Goal: Task Accomplishment & Management: Manage account settings

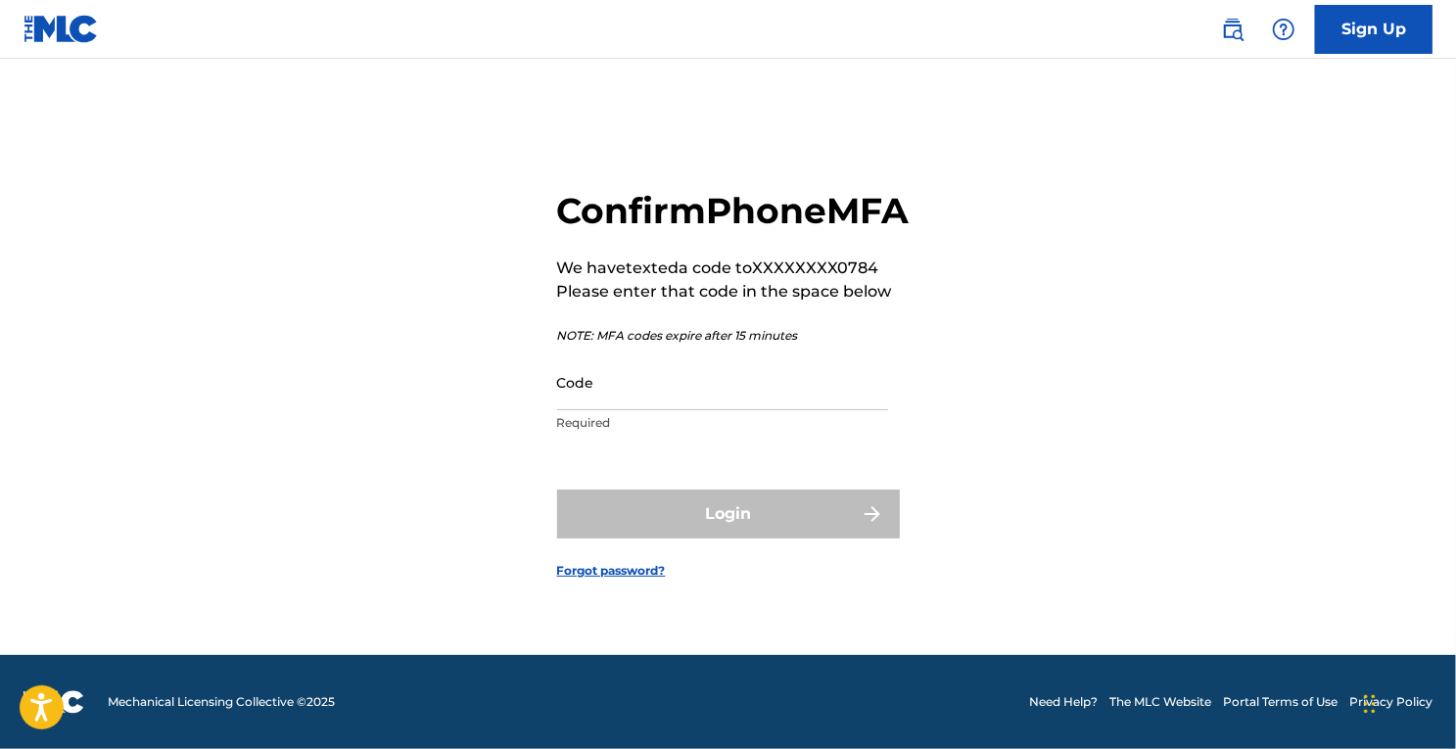
click at [672, 410] on input "Code" at bounding box center [722, 382] width 331 height 56
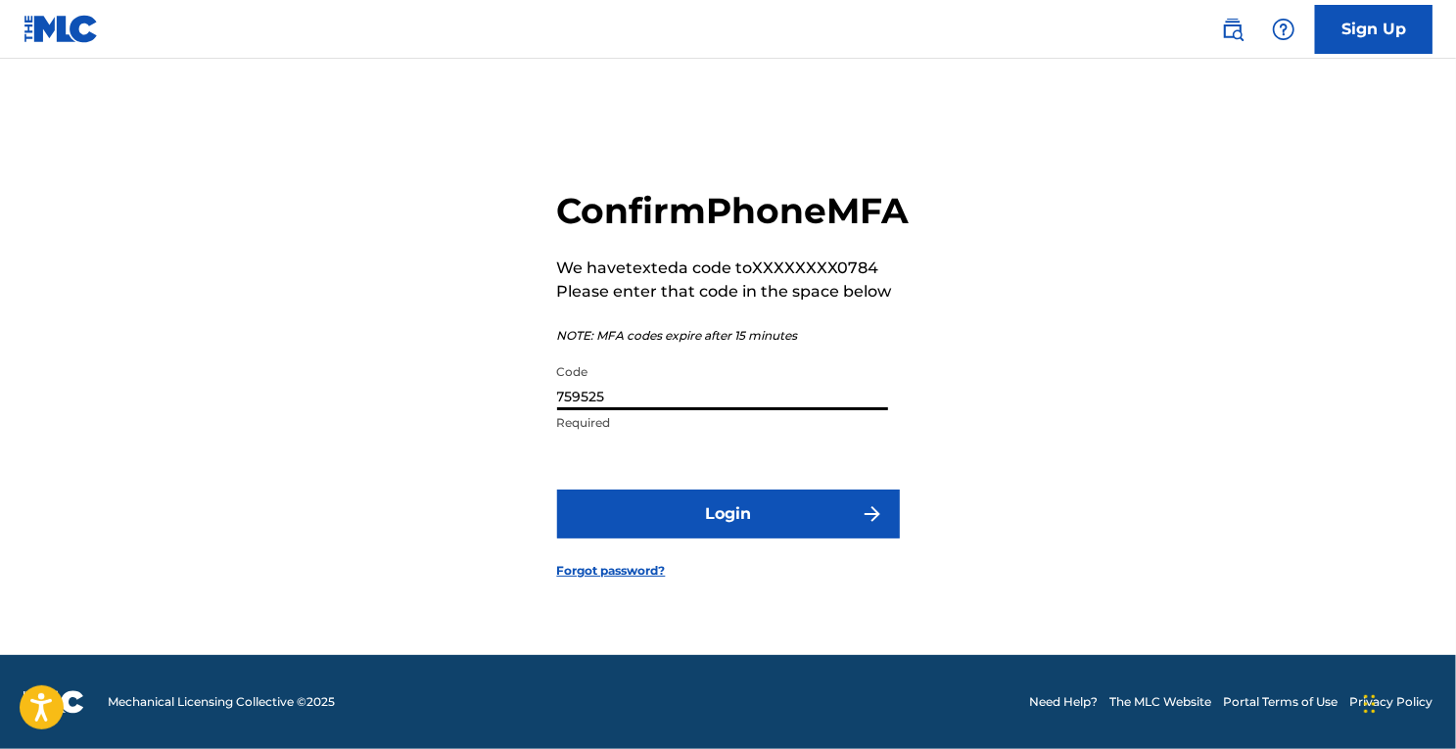
type input "759525"
click at [669, 538] on button "Login" at bounding box center [728, 514] width 343 height 49
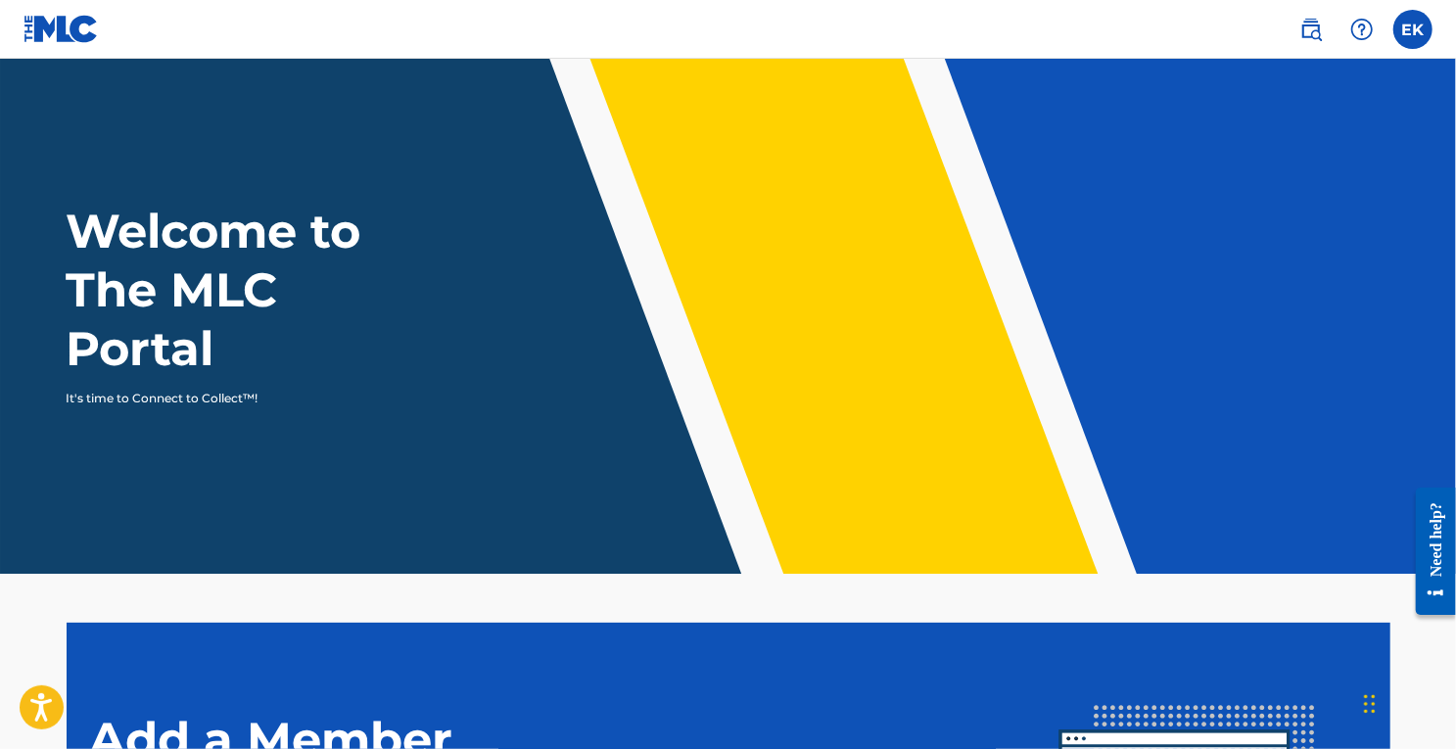
click at [1424, 38] on label at bounding box center [1412, 29] width 39 height 39
click at [1413, 29] on input "EK [PERSON_NAME] [EMAIL_ADDRESS][DOMAIN_NAME] Notification Preferences Profile …" at bounding box center [1413, 29] width 0 height 0
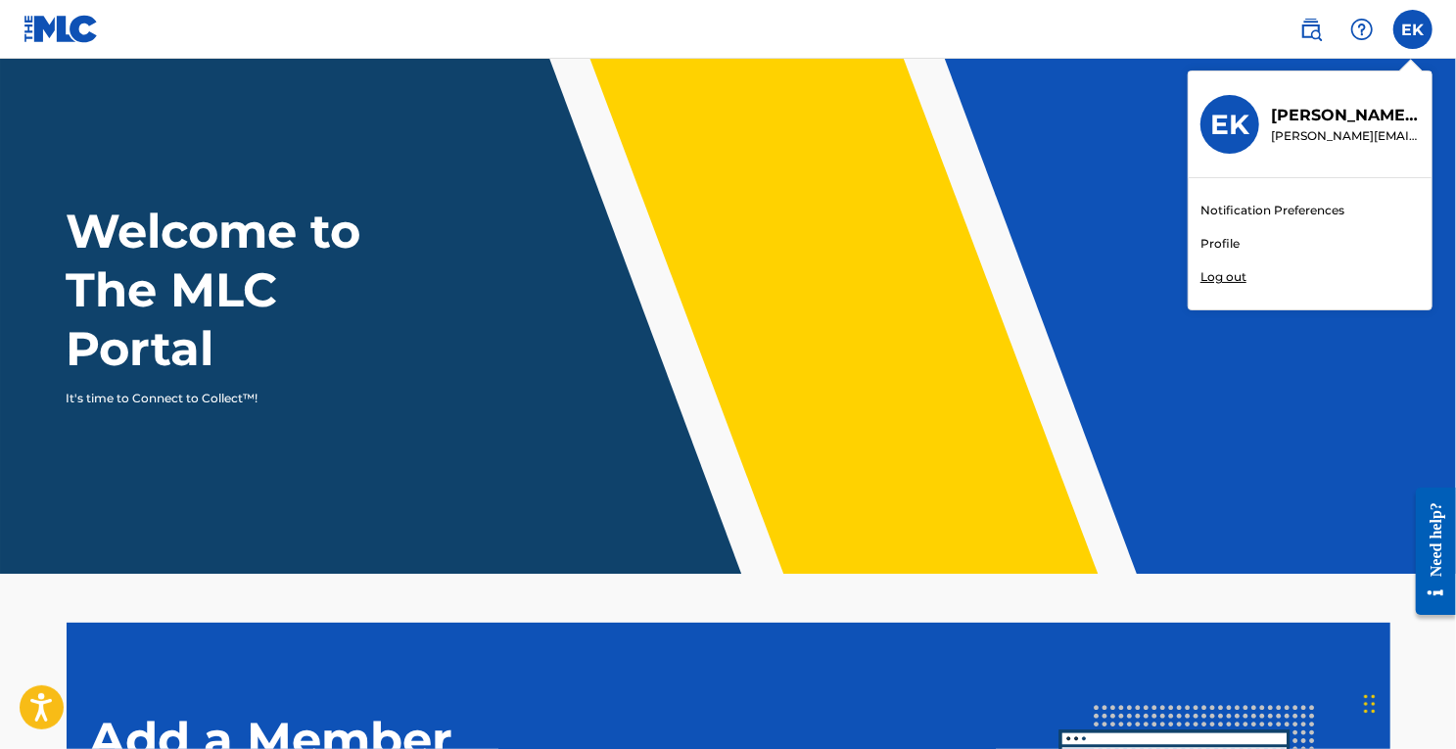
click at [1221, 245] on link "Profile" at bounding box center [1220, 244] width 39 height 18
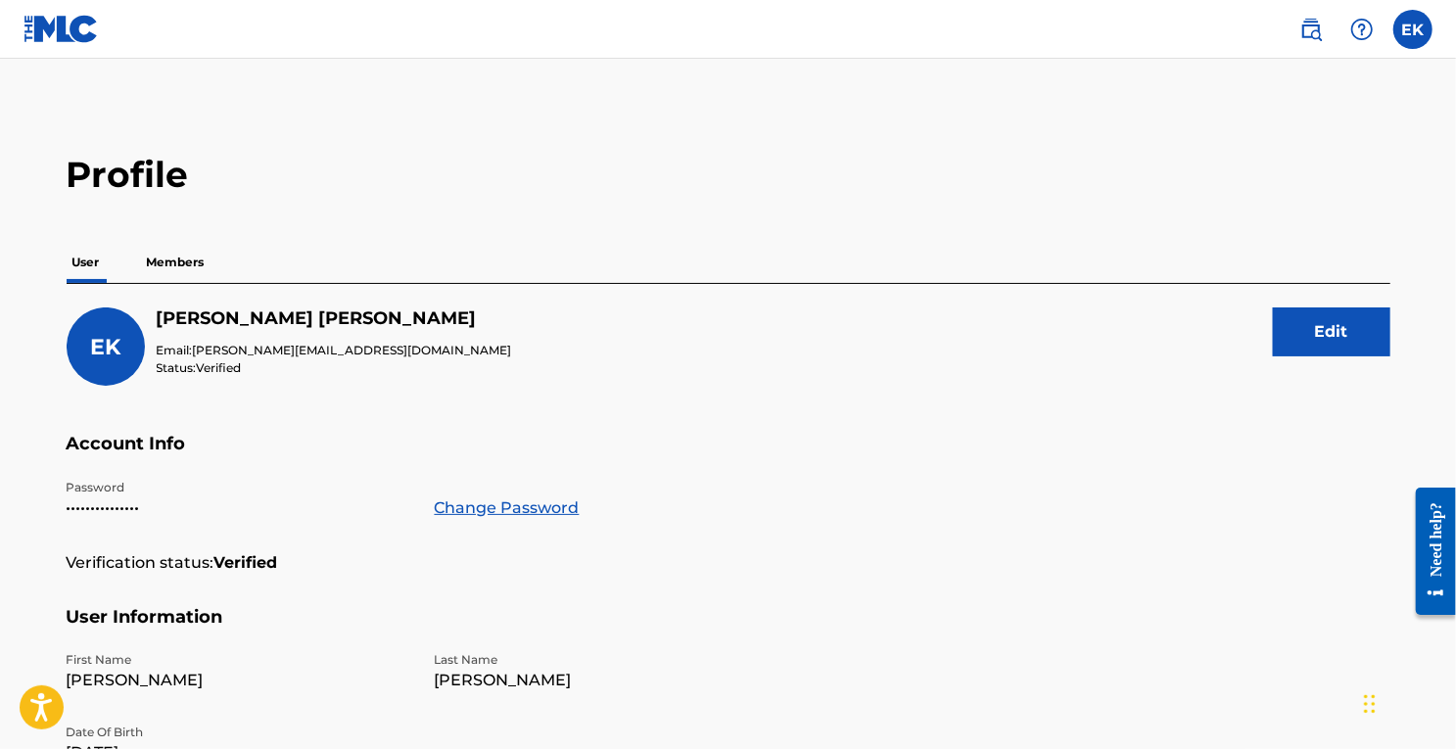
scroll to position [16, 0]
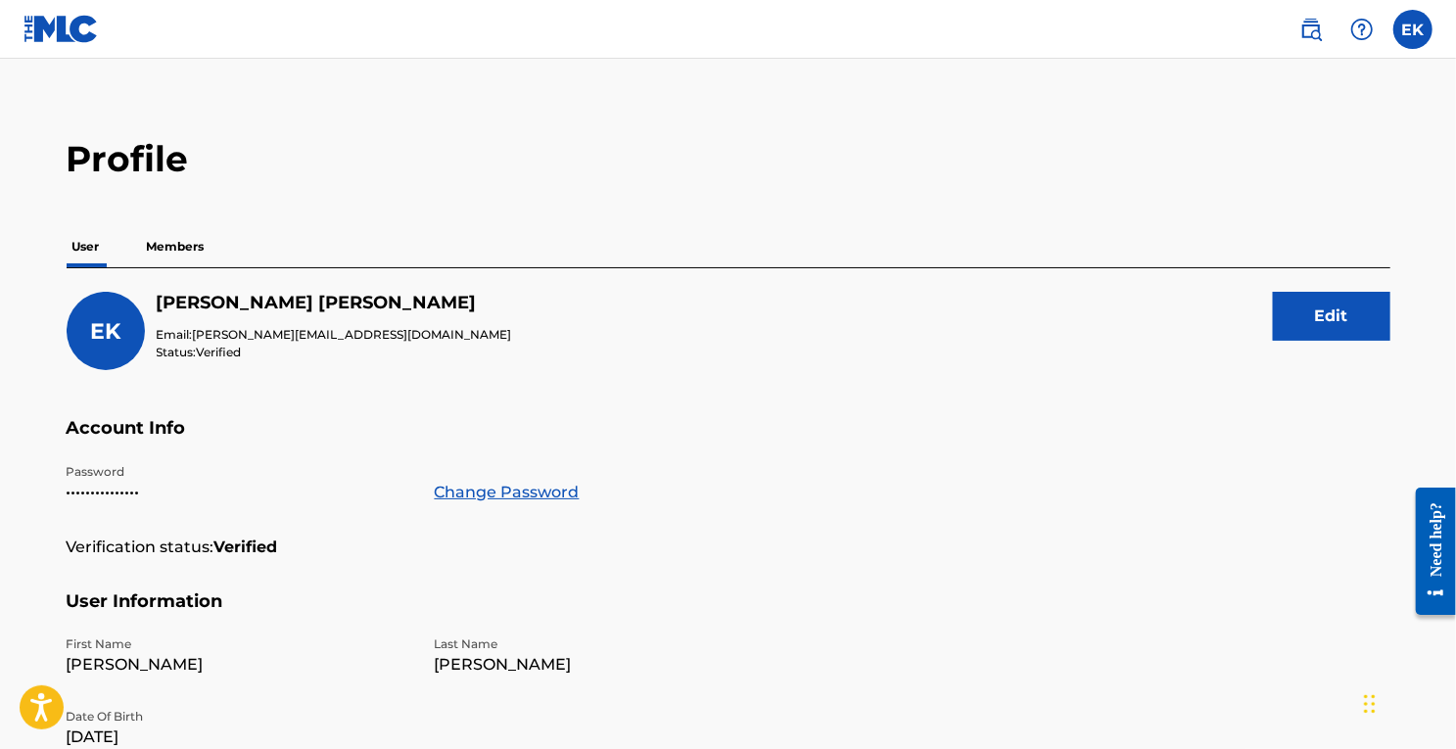
drag, startPoint x: 1278, startPoint y: 321, endPoint x: 1334, endPoint y: 309, distance: 57.0
click at [1334, 309] on button "Edit" at bounding box center [1332, 316] width 118 height 49
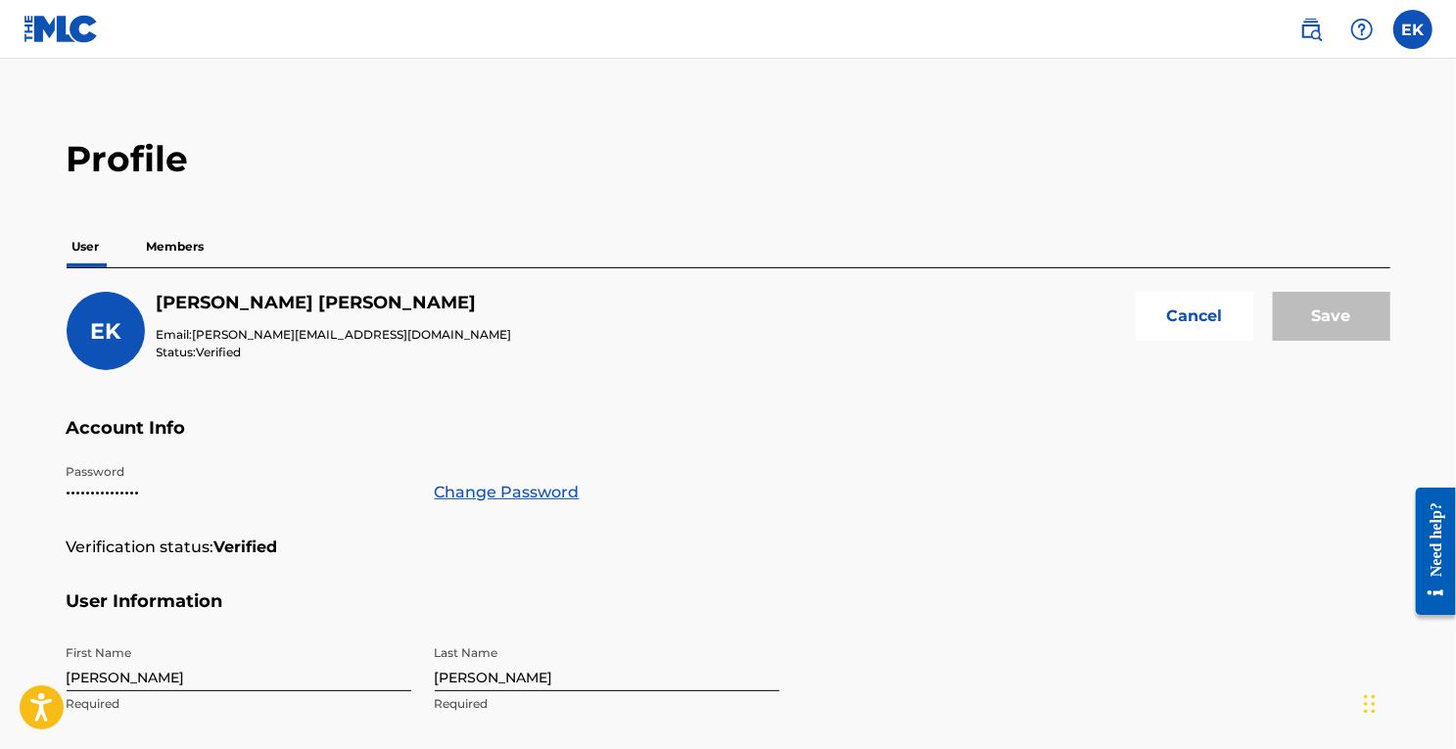
click at [251, 327] on span "[PERSON_NAME][EMAIL_ADDRESS][DOMAIN_NAME]" at bounding box center [352, 334] width 319 height 15
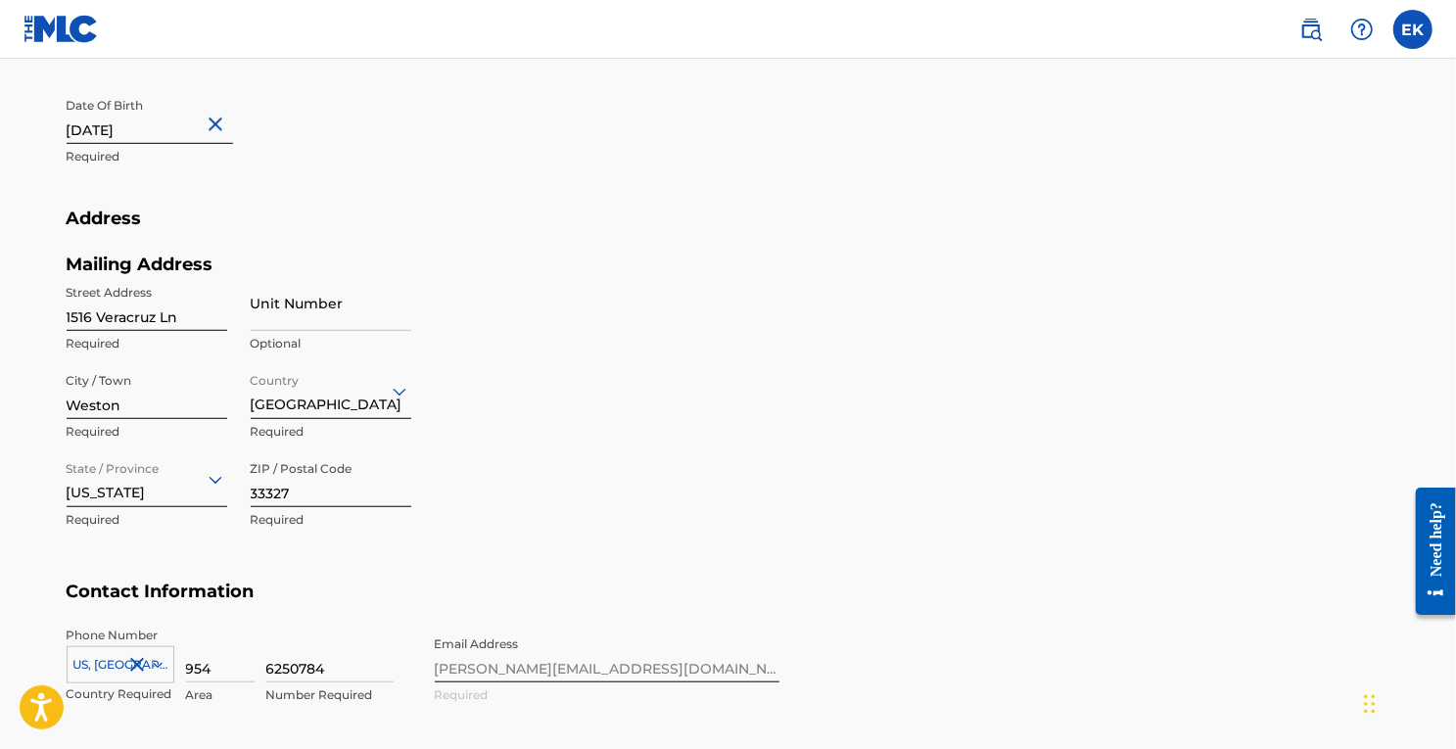
scroll to position [819, 0]
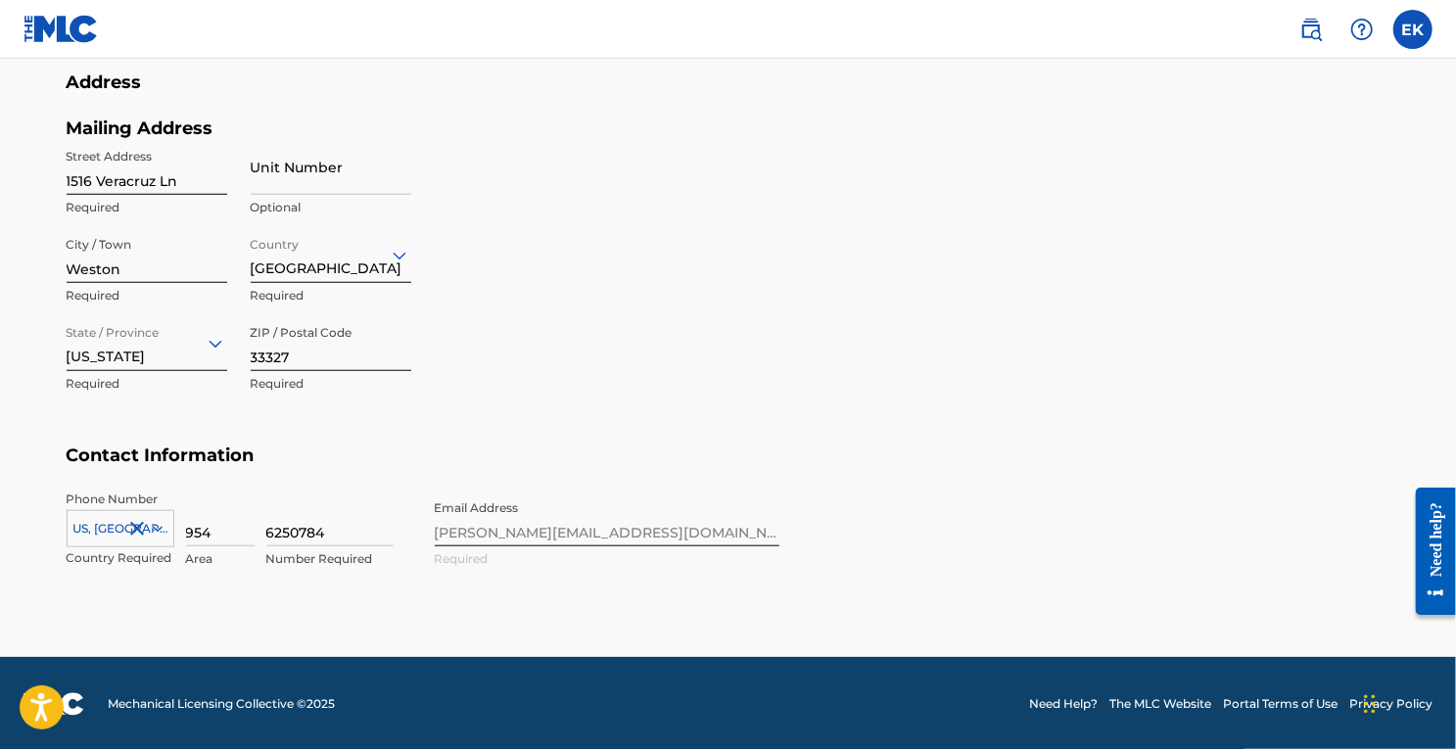
click at [599, 534] on div "Phone Number [GEOGRAPHIC_DATA], [GEOGRAPHIC_DATA] +1 Country Required 954 Area …" at bounding box center [423, 550] width 713 height 119
drag, startPoint x: 666, startPoint y: 541, endPoint x: 495, endPoint y: 546, distance: 170.5
click at [495, 546] on div "Phone Number [GEOGRAPHIC_DATA], [GEOGRAPHIC_DATA] +1 Country Required 954 Area …" at bounding box center [423, 550] width 713 height 119
click at [560, 529] on div "Phone Number [GEOGRAPHIC_DATA], [GEOGRAPHIC_DATA] +1 Country Required 954 Area …" at bounding box center [423, 550] width 713 height 119
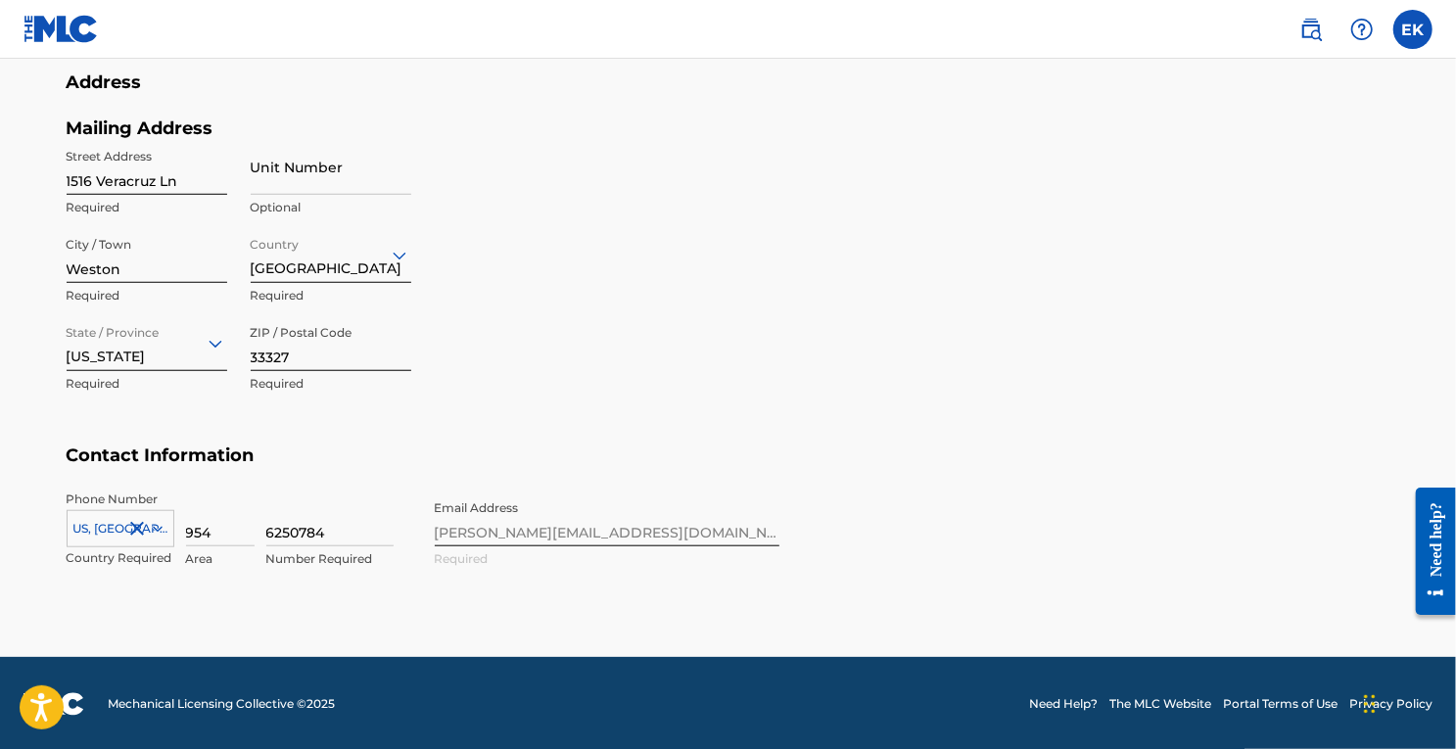
click at [560, 529] on div "Phone Number [GEOGRAPHIC_DATA], [GEOGRAPHIC_DATA] +1 Country Required 954 Area …" at bounding box center [423, 550] width 713 height 119
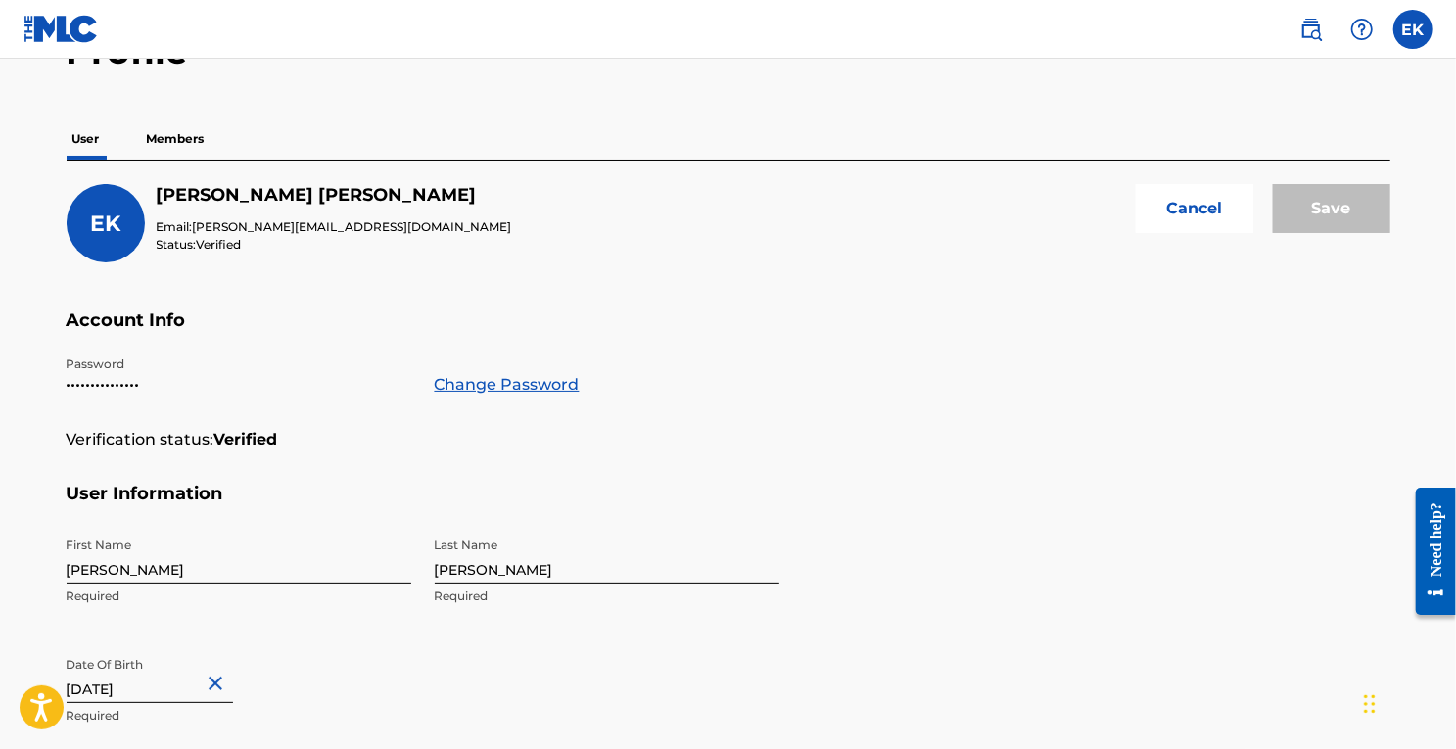
scroll to position [116, 0]
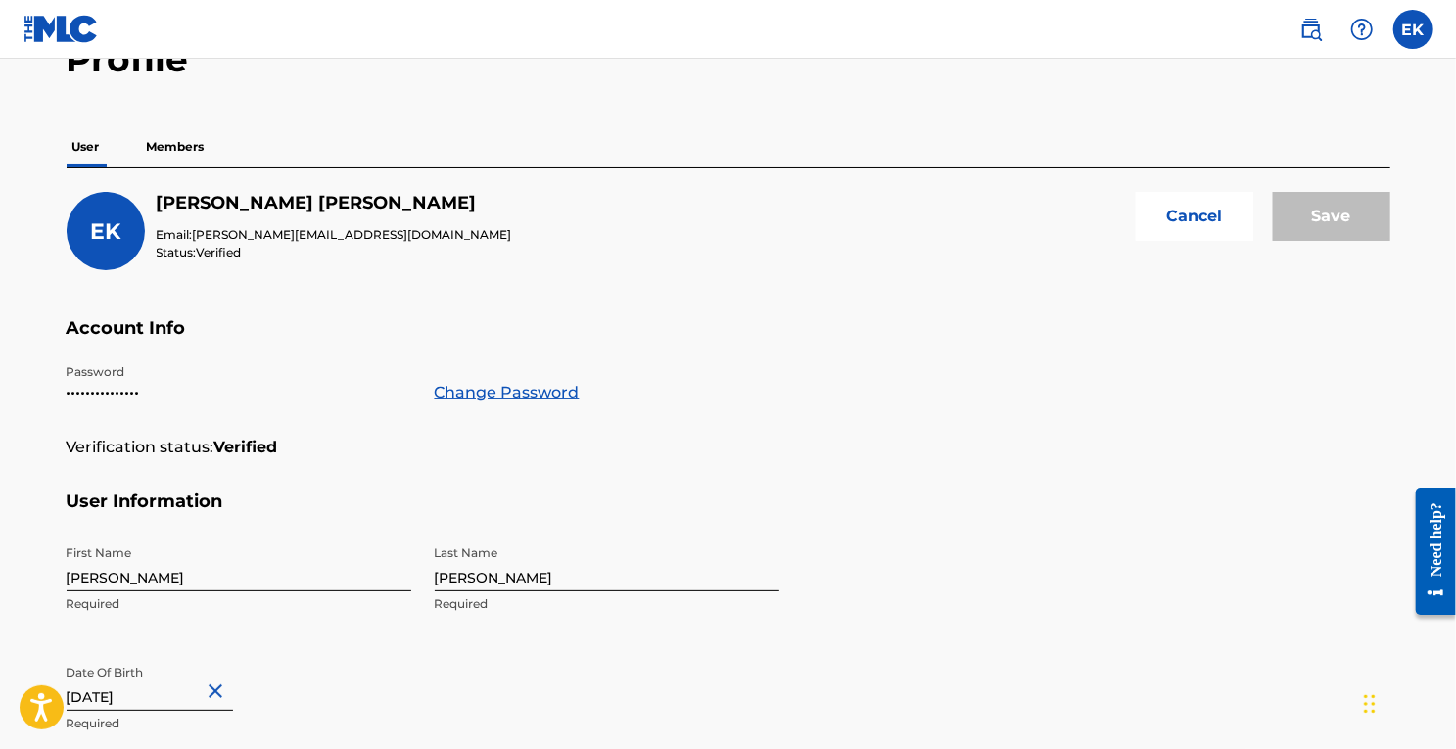
click at [1228, 197] on button "Cancel" at bounding box center [1195, 216] width 118 height 49
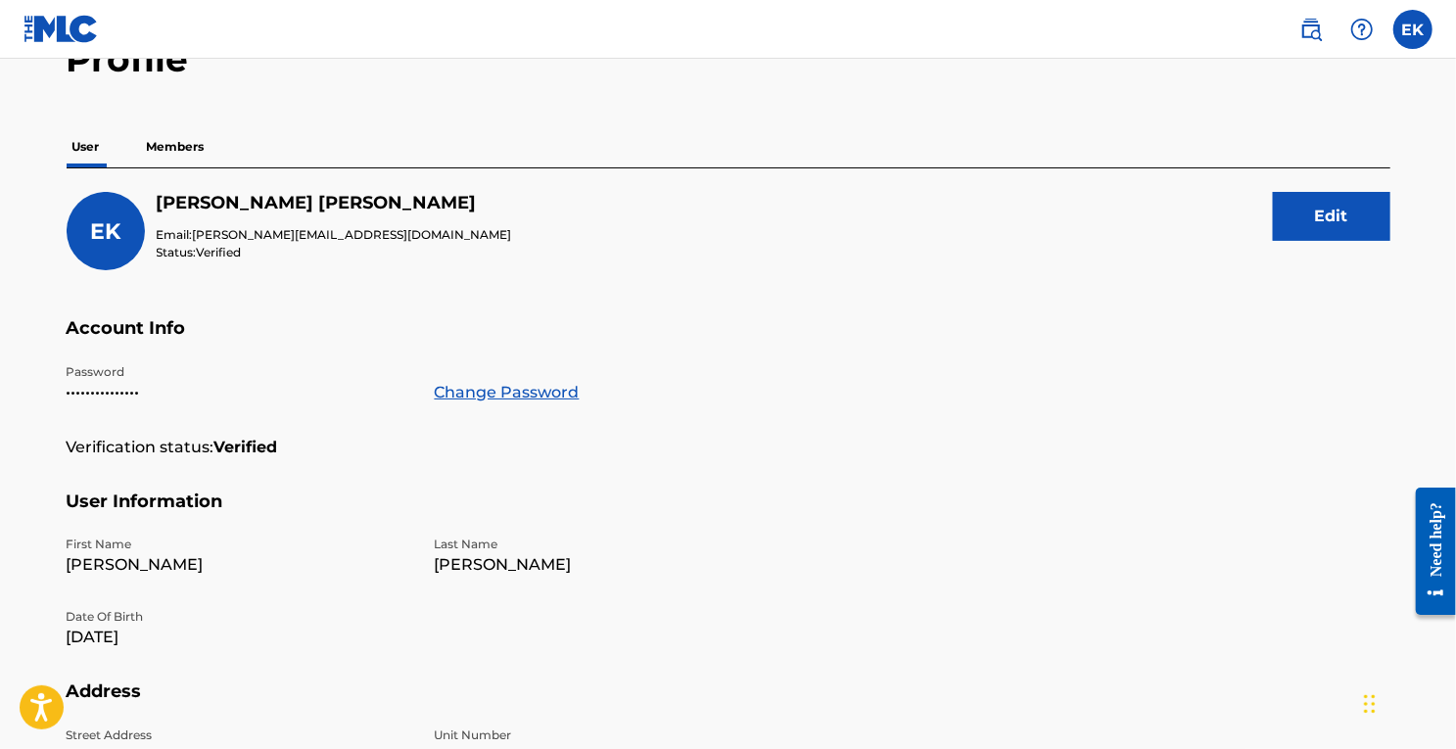
scroll to position [568, 0]
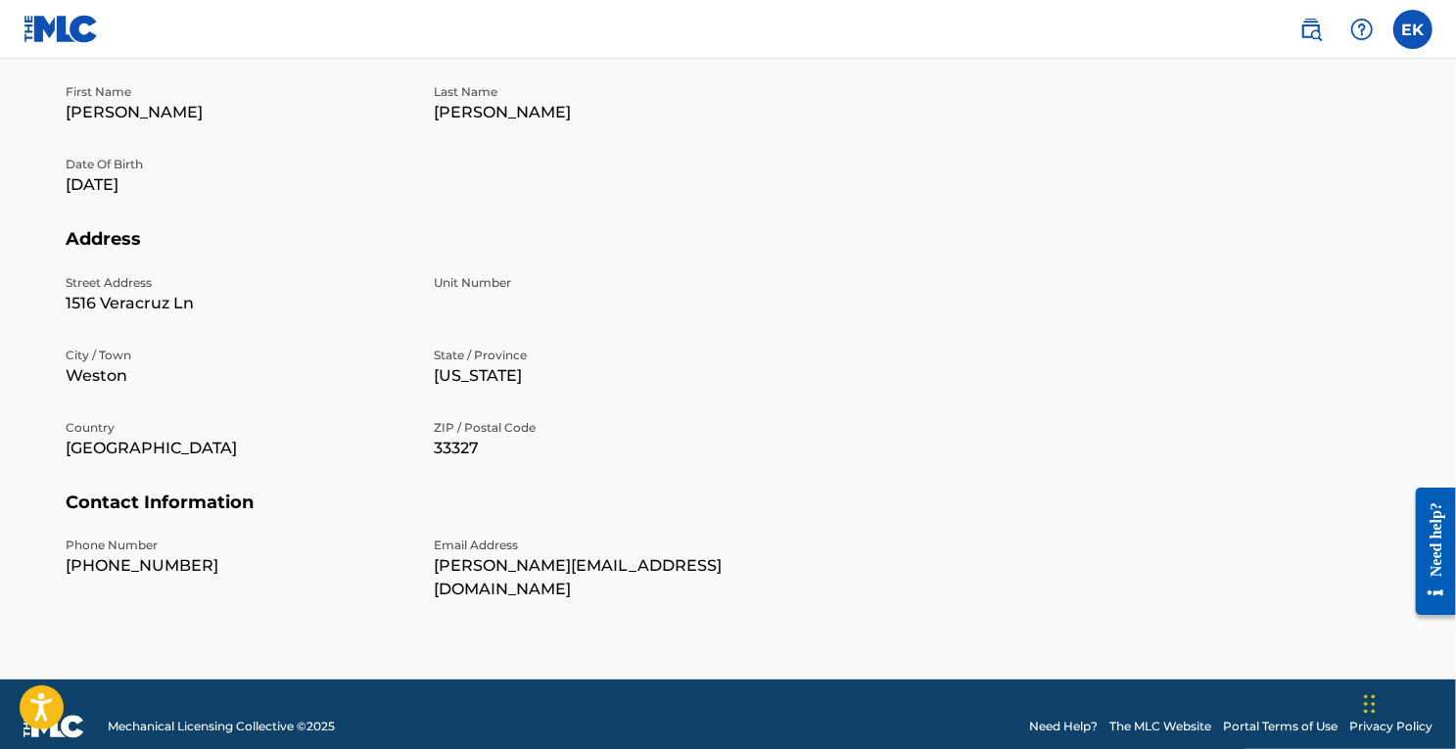
click at [550, 594] on div "Phone Number [PHONE_NUMBER] Email Address [PERSON_NAME][EMAIL_ADDRESS][DOMAIN_N…" at bounding box center [423, 585] width 713 height 96
drag, startPoint x: 535, startPoint y: 576, endPoint x: 629, endPoint y: 571, distance: 94.1
click at [629, 571] on p "[PERSON_NAME][EMAIL_ADDRESS][DOMAIN_NAME]" at bounding box center [607, 577] width 345 height 47
click at [701, 575] on p "[PERSON_NAME][EMAIL_ADDRESS][DOMAIN_NAME]" at bounding box center [607, 577] width 345 height 47
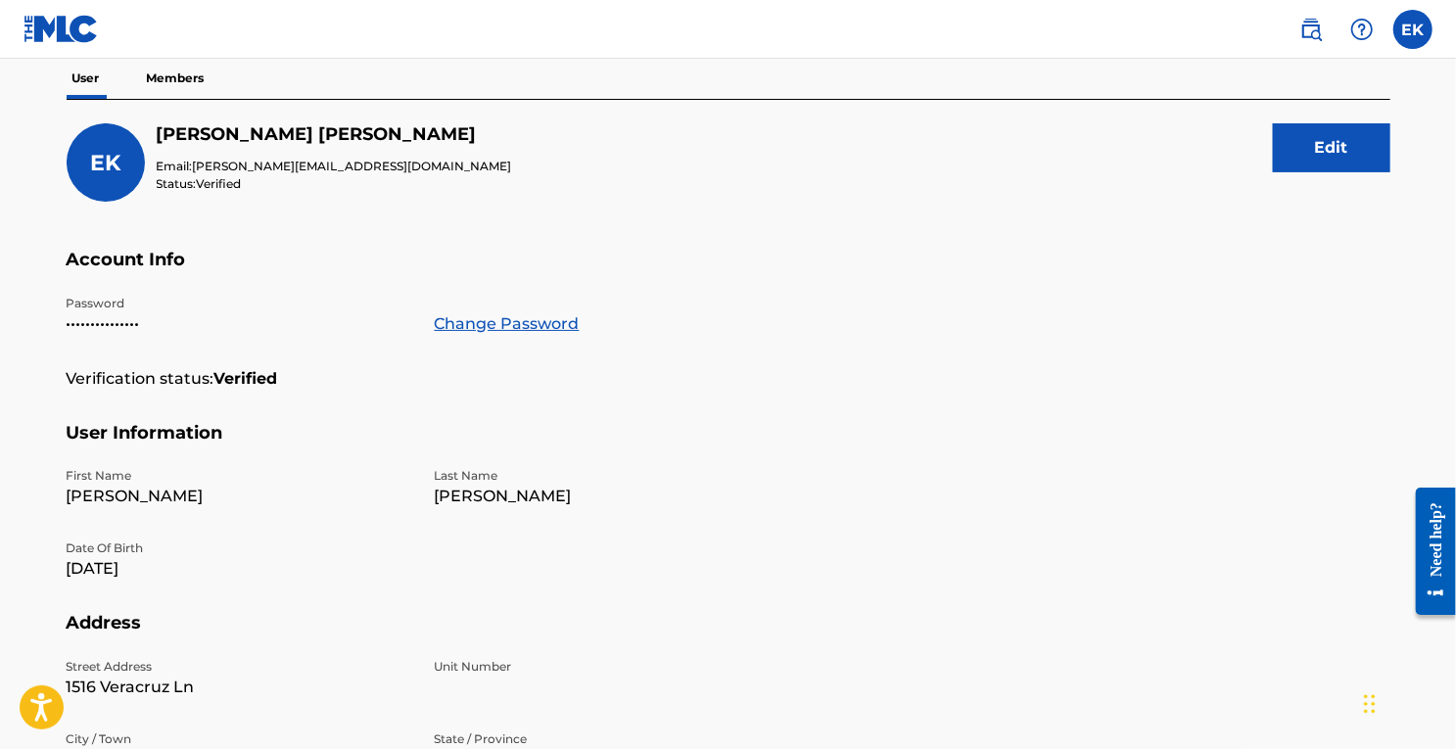
scroll to position [0, 0]
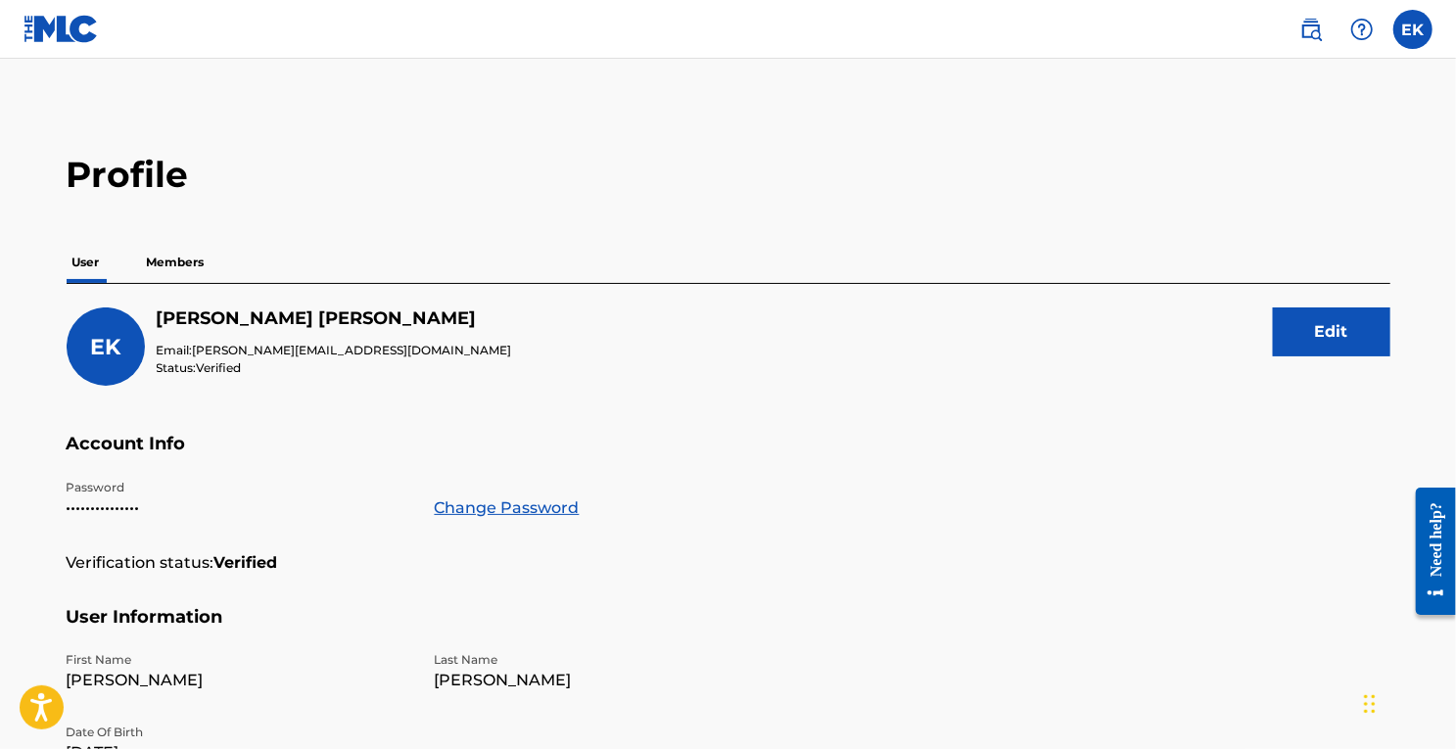
click at [1437, 539] on div "Need help?" at bounding box center [1435, 538] width 26 height 74
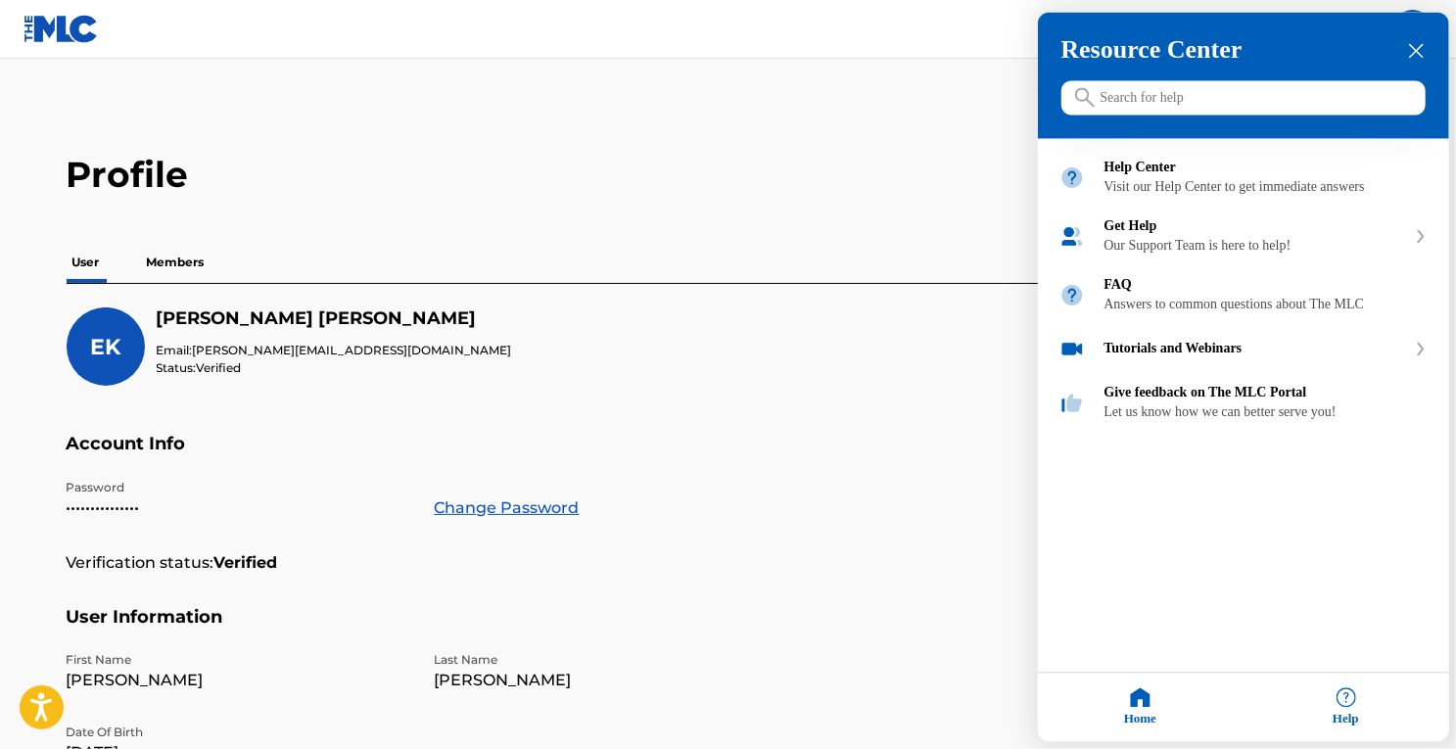
click at [1259, 104] on input "Search for help" at bounding box center [1243, 98] width 364 height 34
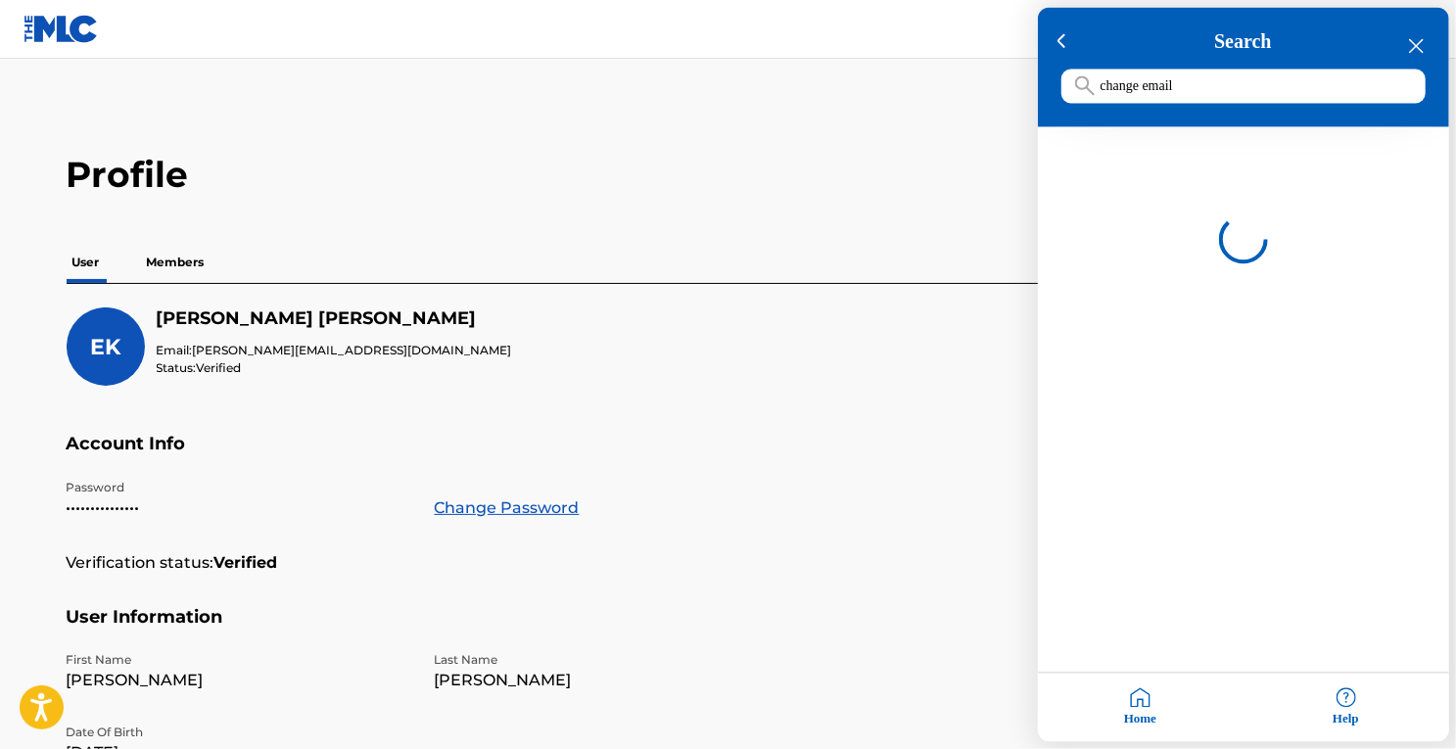
type input "change email"
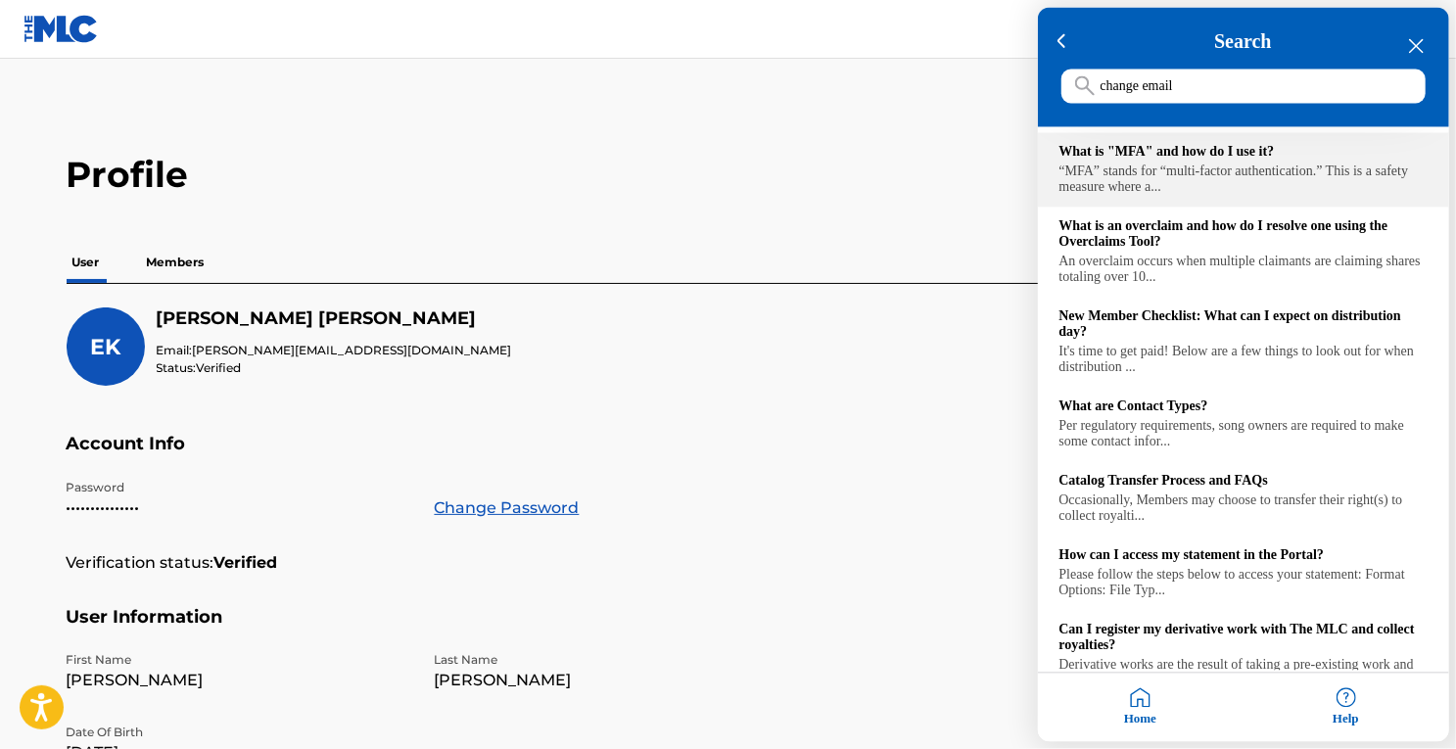
scroll to position [80, 0]
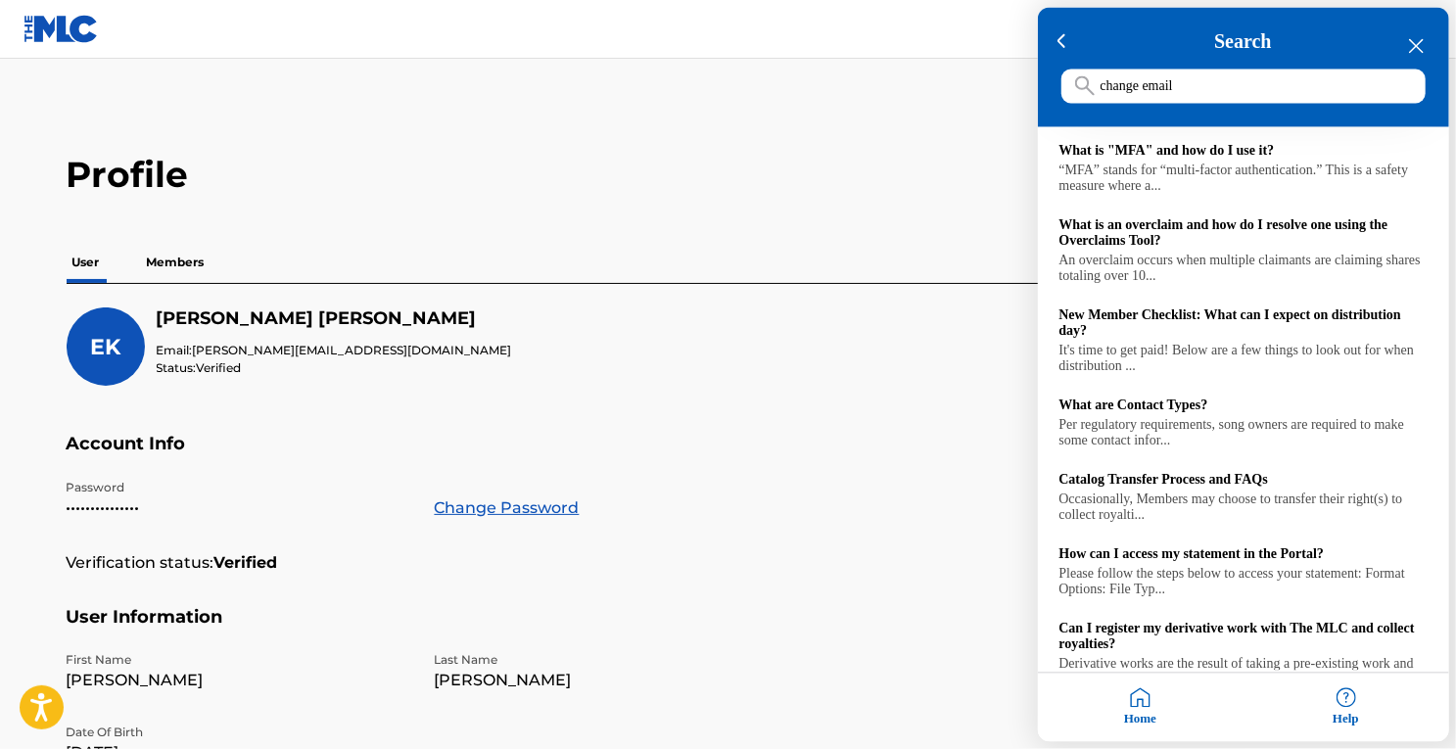
click at [951, 456] on div at bounding box center [728, 374] width 1456 height 749
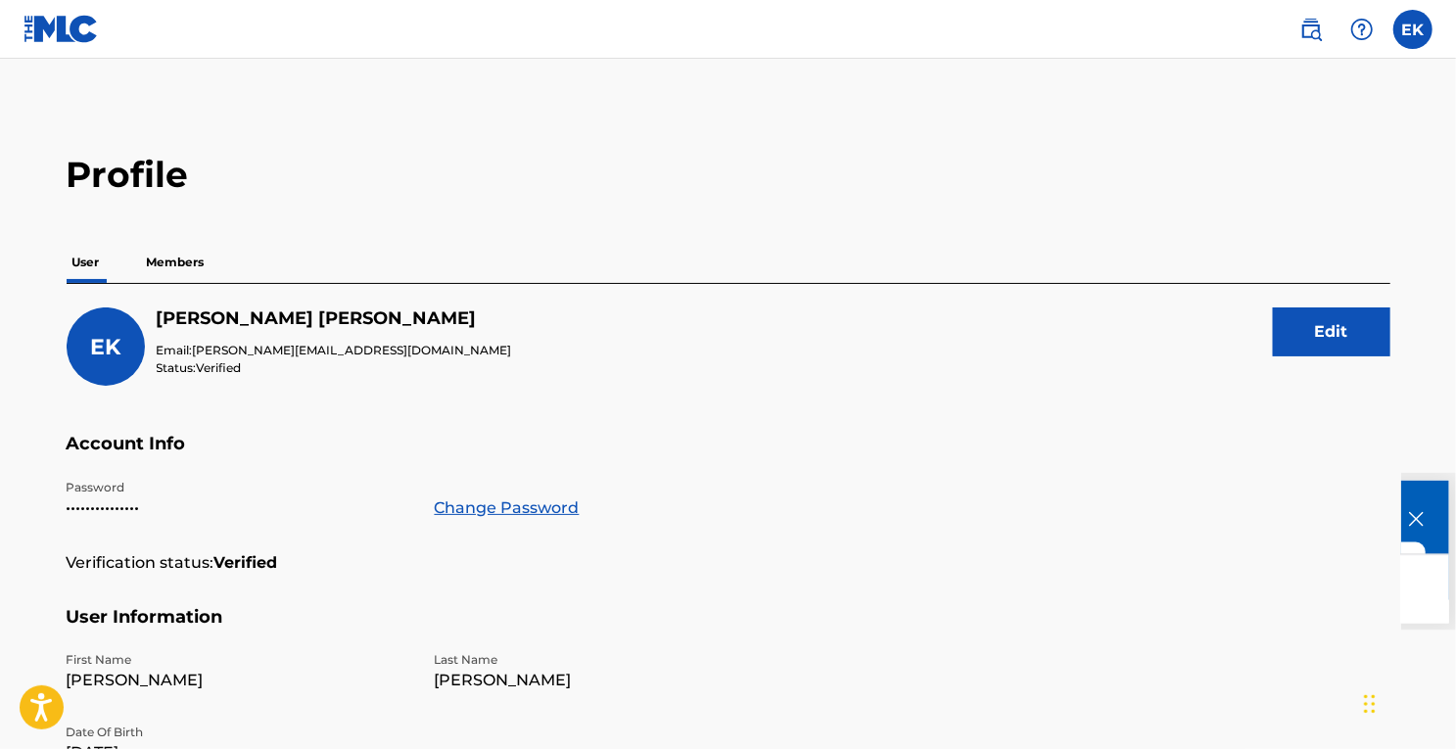
scroll to position [0, 0]
click at [997, 397] on div "EK [PERSON_NAME] Email: [PERSON_NAME][EMAIL_ADDRESS][DOMAIN_NAME] Status: Verif…" at bounding box center [729, 369] width 1324 height 125
click at [1015, 99] on main "Profile User Members EK [PERSON_NAME] Email: [PERSON_NAME][EMAIL_ADDRESS][DOMAI…" at bounding box center [728, 653] width 1456 height 1189
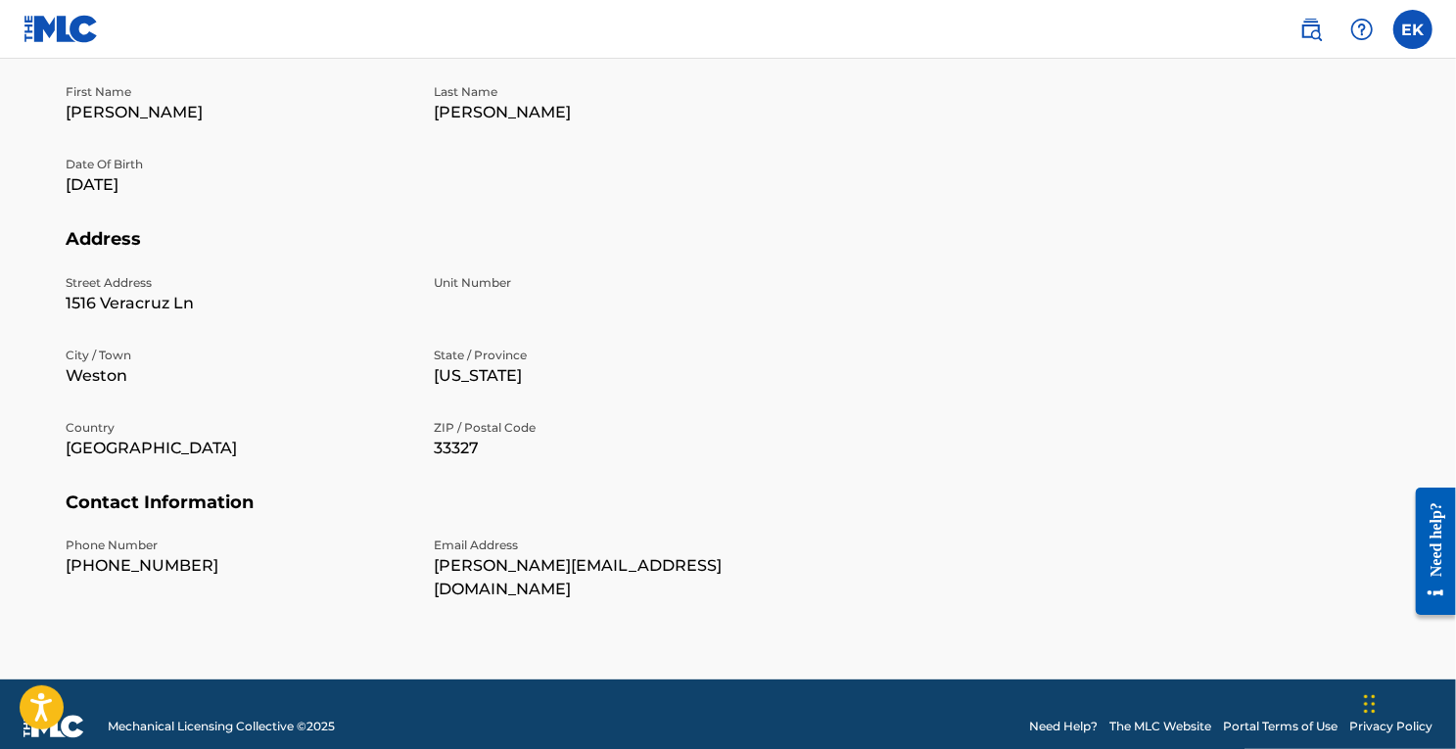
scroll to position [190, 0]
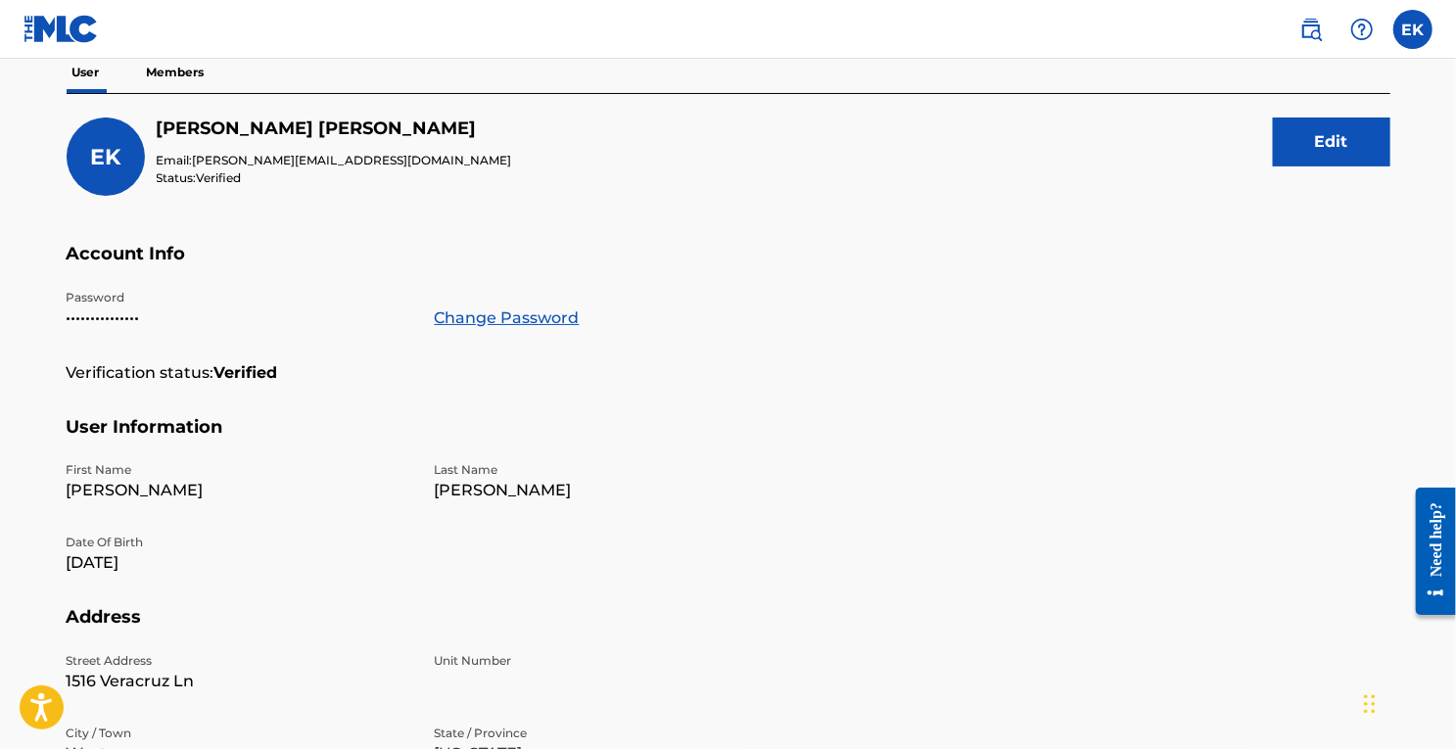
click at [1280, 150] on button "Edit" at bounding box center [1332, 142] width 118 height 49
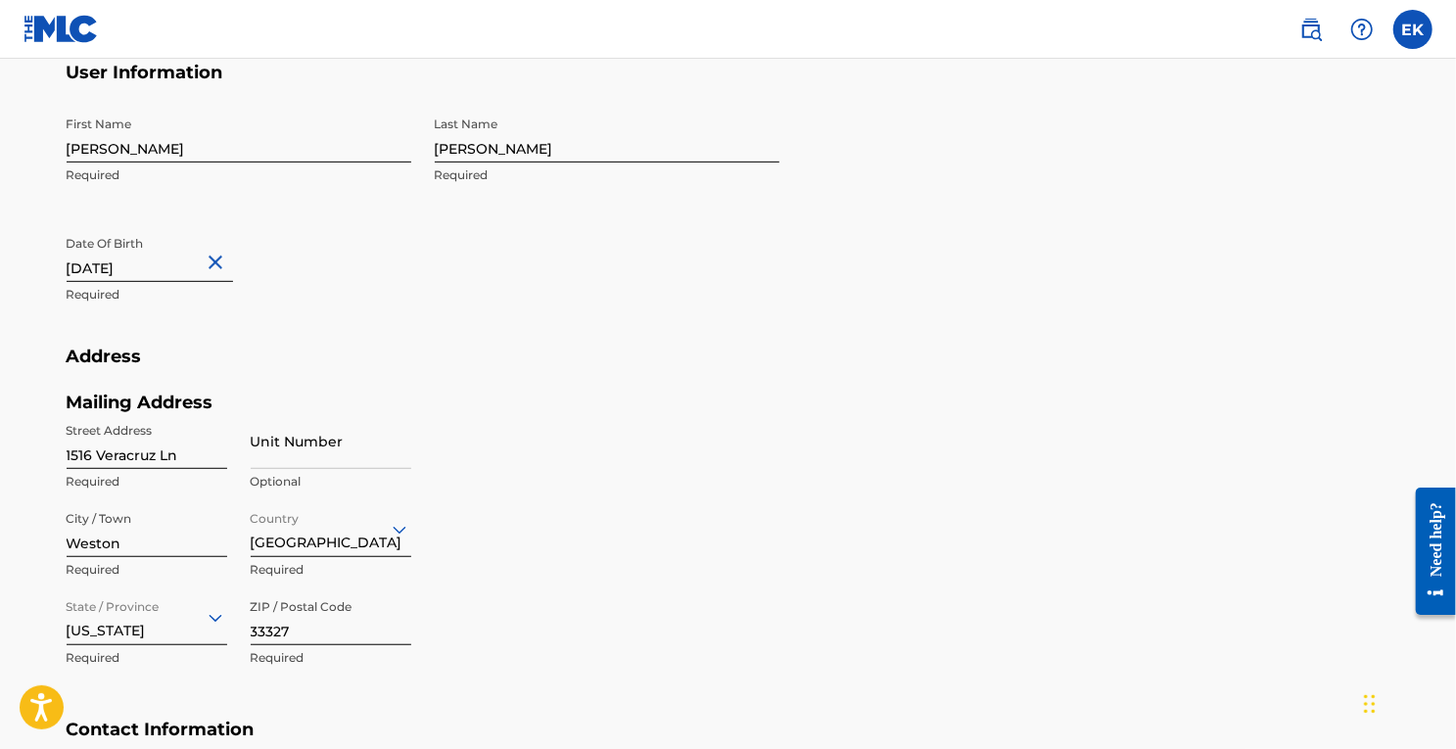
scroll to position [819, 0]
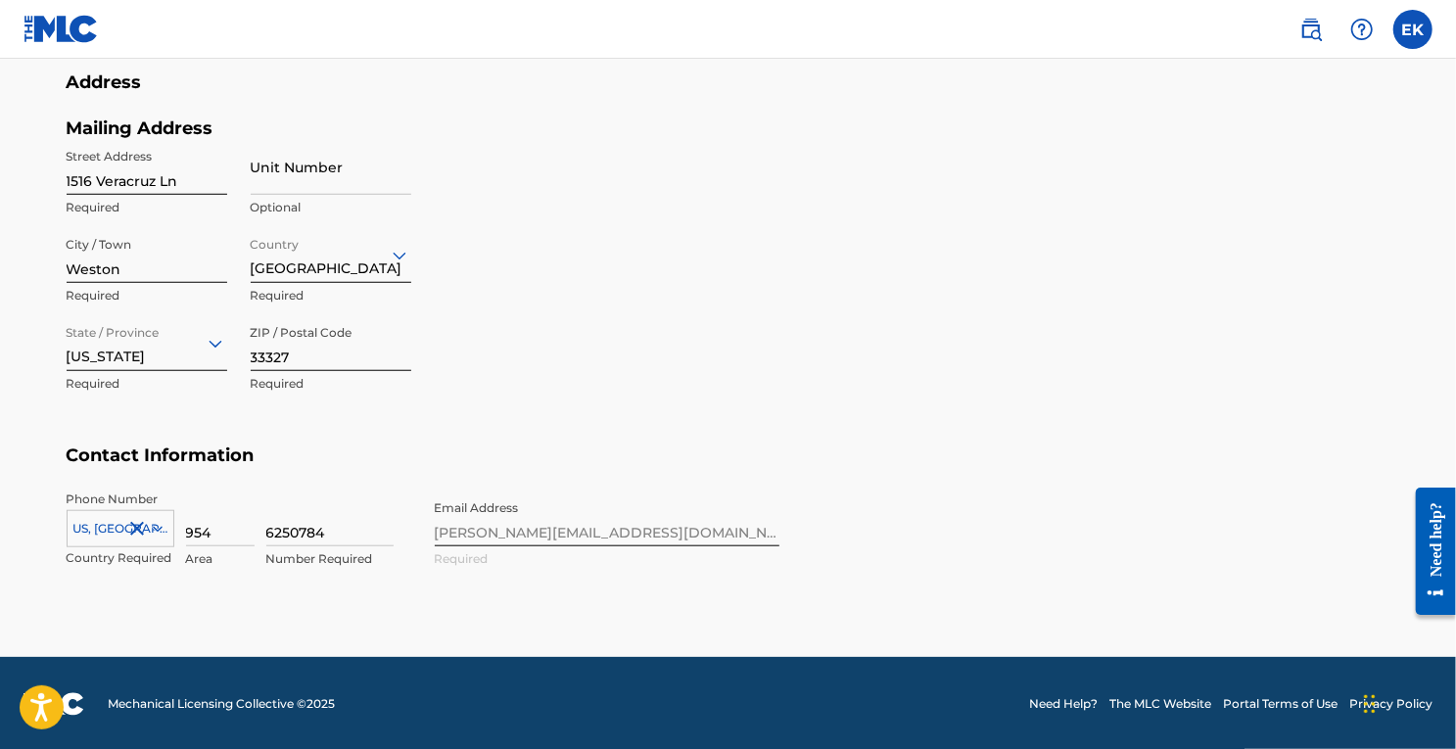
drag, startPoint x: 522, startPoint y: 534, endPoint x: 586, endPoint y: 531, distance: 63.7
click at [586, 531] on div "Phone Number [GEOGRAPHIC_DATA], [GEOGRAPHIC_DATA] +1 Country Required 954 Area …" at bounding box center [423, 550] width 713 height 119
click at [480, 521] on div "Phone Number [GEOGRAPHIC_DATA], [GEOGRAPHIC_DATA] +1 Country Required 954 Area …" at bounding box center [423, 550] width 713 height 119
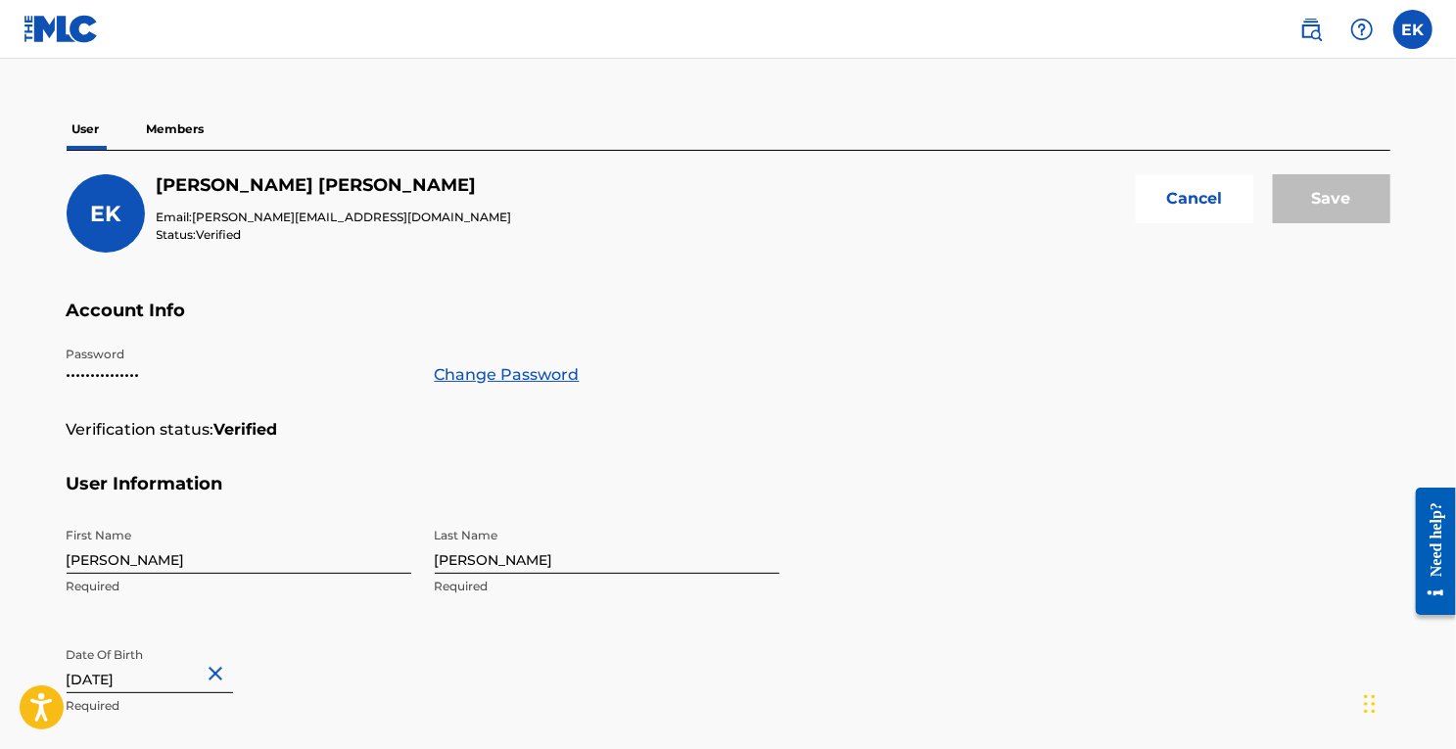
scroll to position [118, 0]
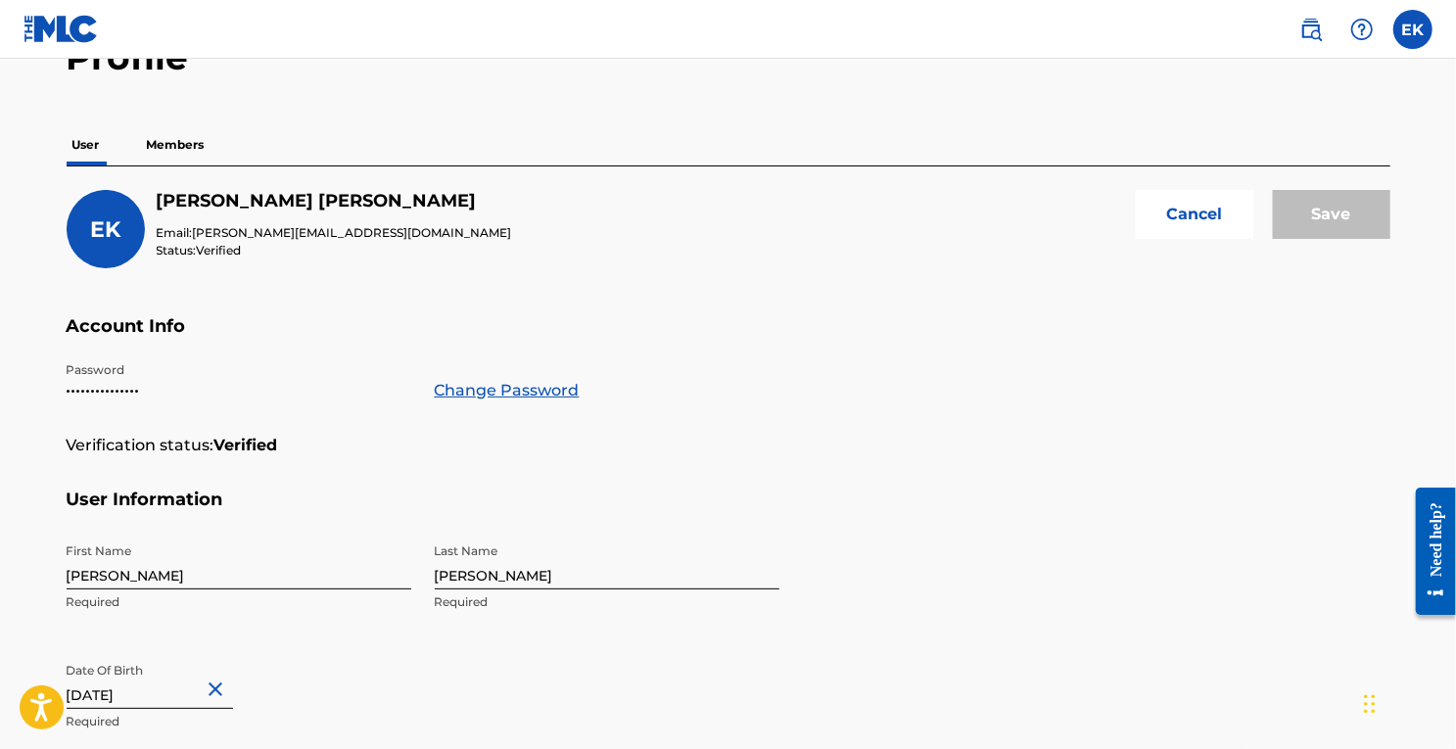
click at [176, 142] on p "Members" at bounding box center [176, 144] width 70 height 41
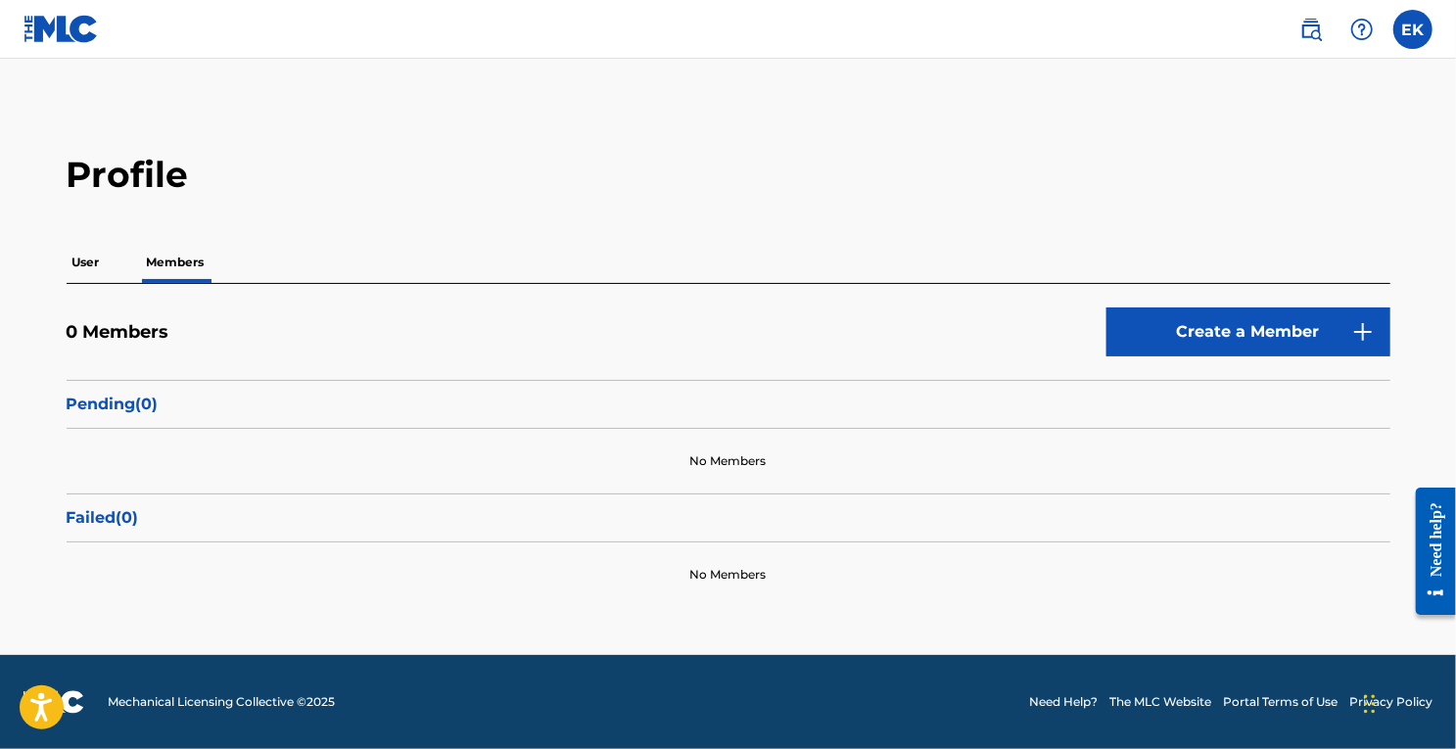
click at [88, 269] on p "User" at bounding box center [86, 262] width 39 height 41
